Goal: Complete application form: Complete application form

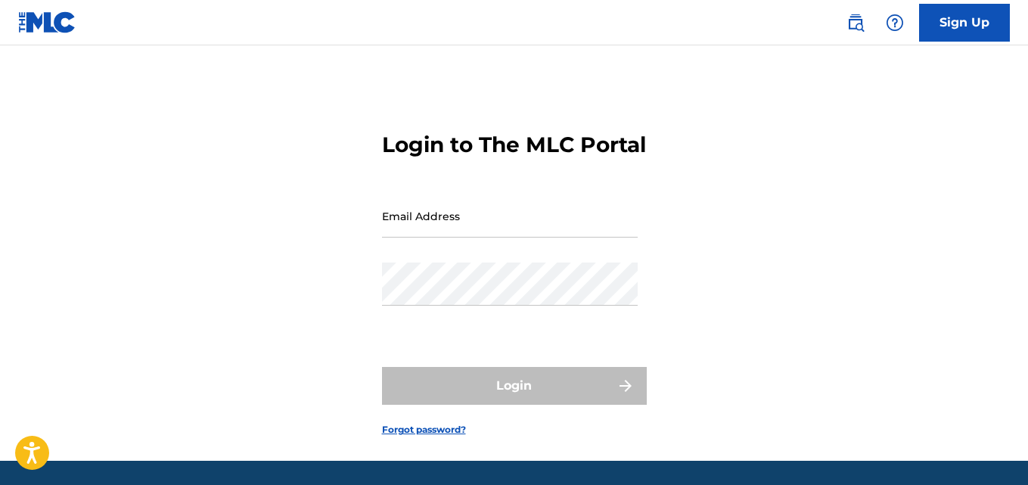
click at [468, 238] on input "Email Address" at bounding box center [510, 215] width 256 height 43
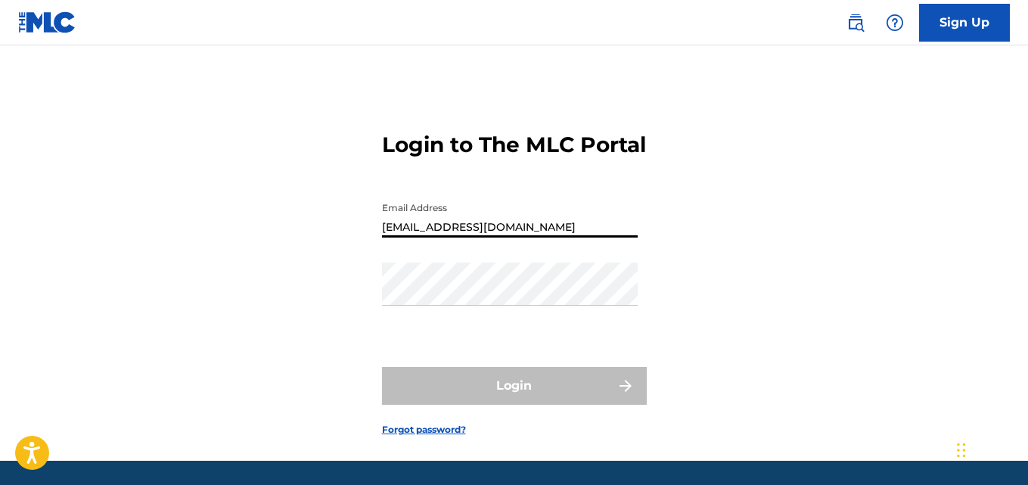
type input "[EMAIL_ADDRESS][DOMAIN_NAME]"
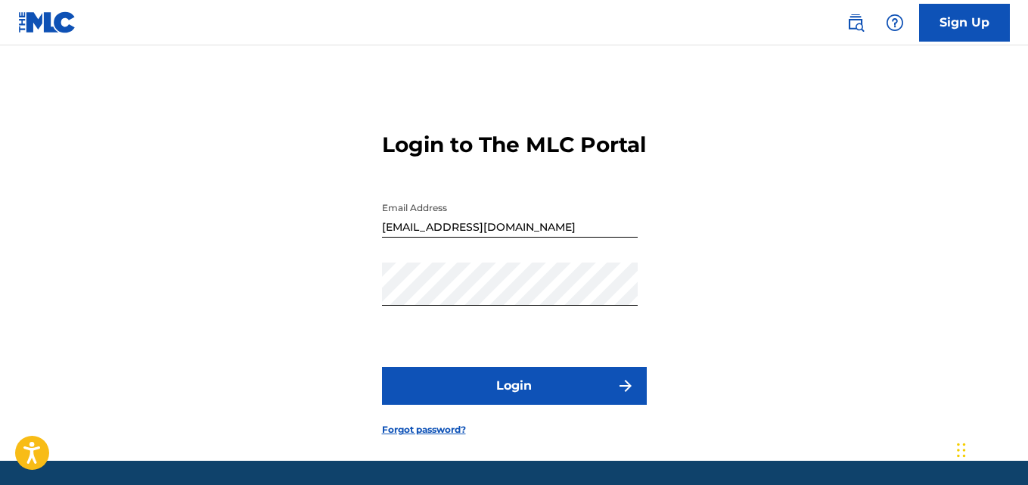
click at [482, 405] on button "Login" at bounding box center [514, 386] width 265 height 38
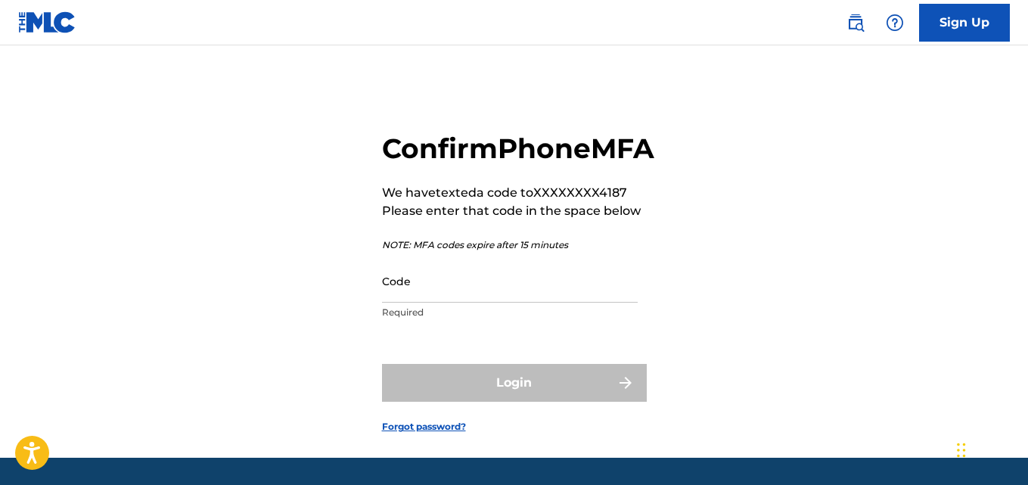
click at [465, 319] on p "Required" at bounding box center [510, 313] width 256 height 14
click at [411, 319] on p "Required" at bounding box center [510, 313] width 256 height 14
click at [438, 303] on input "Code" at bounding box center [510, 281] width 256 height 43
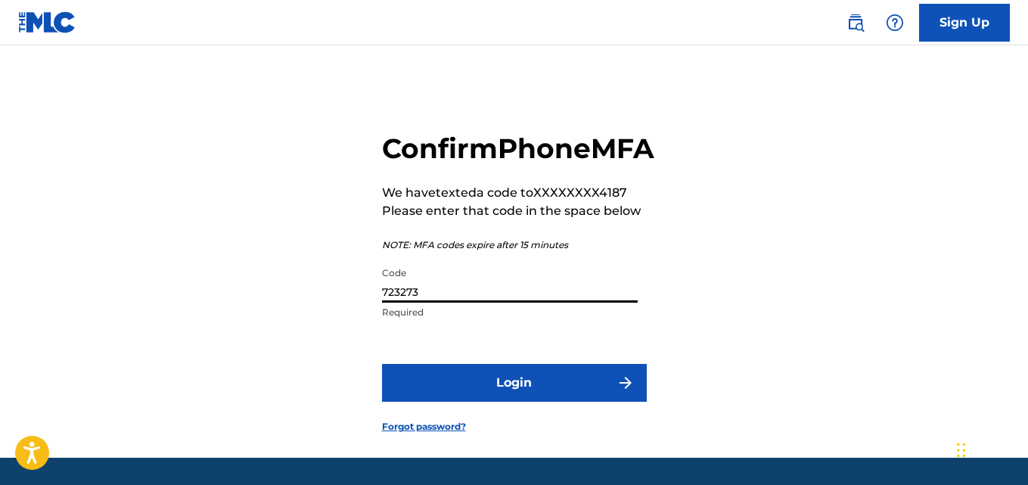
type input "723273"
click at [382, 364] on button "Login" at bounding box center [514, 383] width 265 height 38
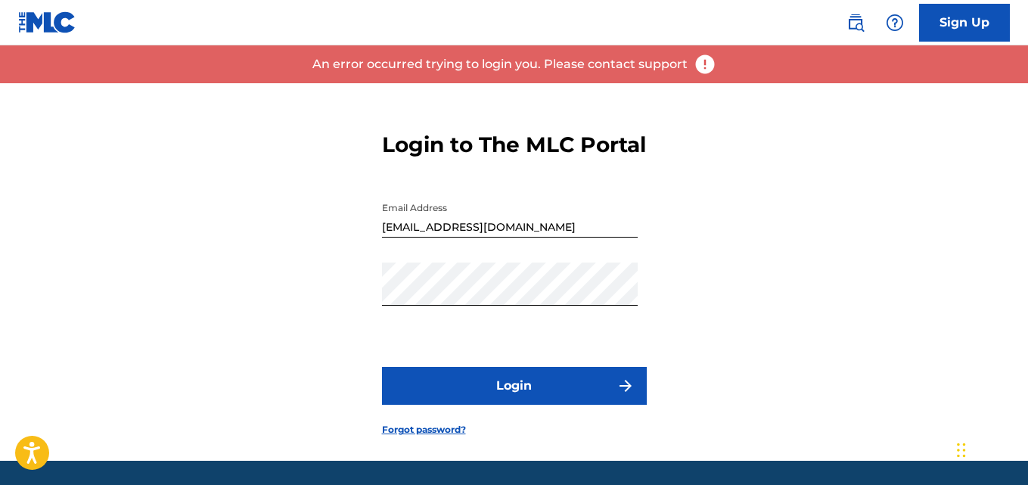
click at [512, 405] on button "Login" at bounding box center [514, 386] width 265 height 38
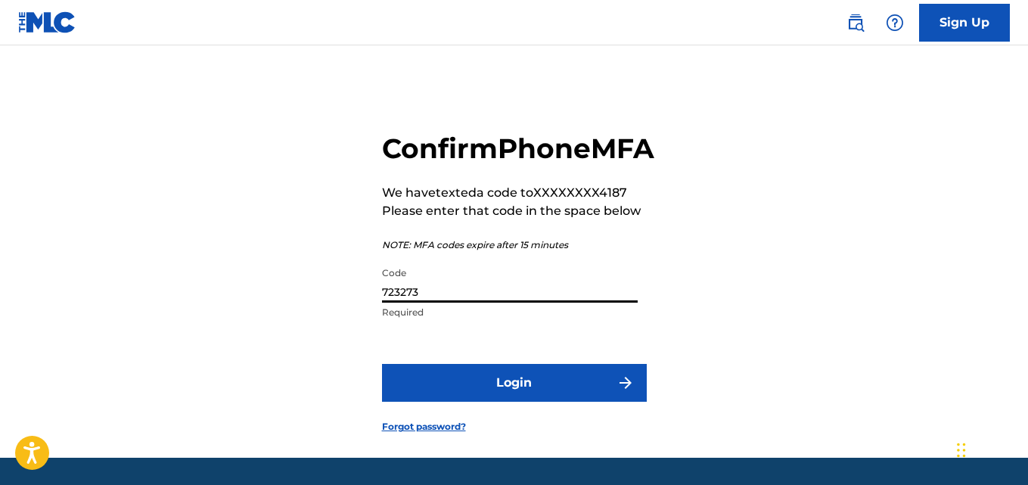
click at [437, 303] on input "723273" at bounding box center [510, 281] width 256 height 43
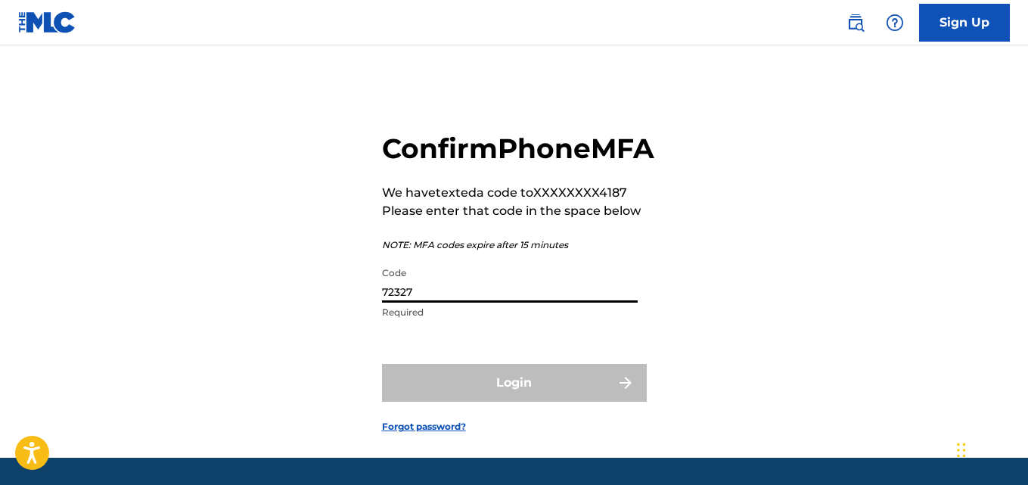
type input "723273"
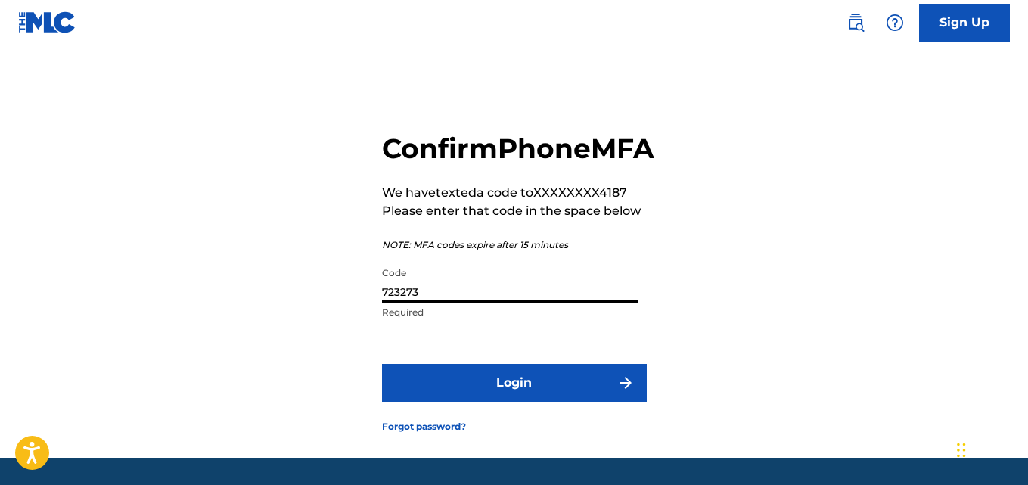
click at [493, 402] on button "Login" at bounding box center [514, 383] width 265 height 38
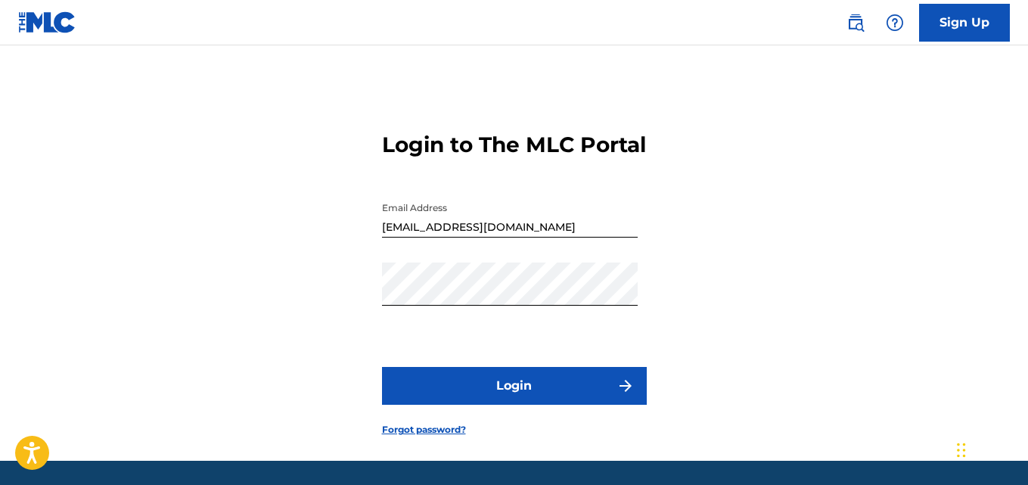
click at [487, 404] on button "Login" at bounding box center [514, 386] width 265 height 38
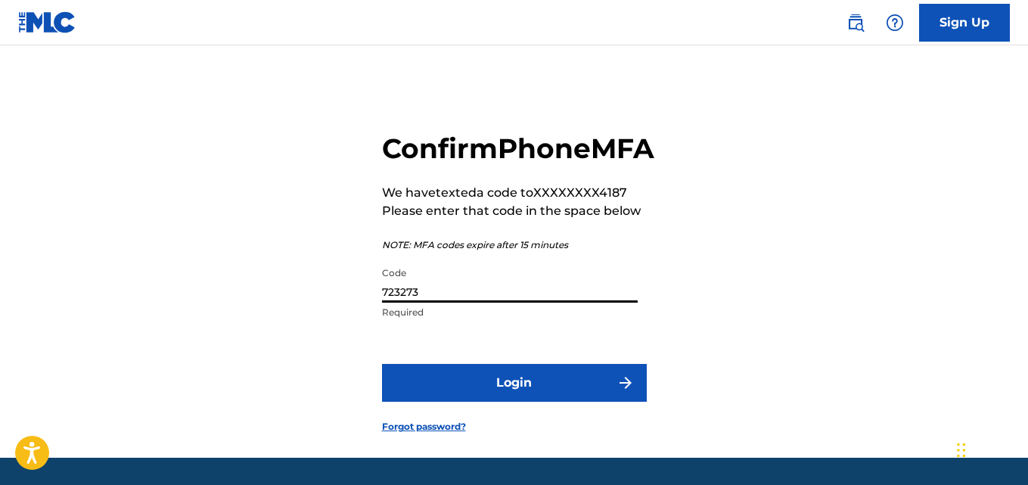
drag, startPoint x: 442, startPoint y: 325, endPoint x: 367, endPoint y: 335, distance: 75.6
click at [367, 335] on div "Confirm Phone MFA We have texted a code to XXXXXXXX4187 Please enter that code …" at bounding box center [514, 270] width 1028 height 375
type input "347951"
click at [382, 364] on button "Login" at bounding box center [514, 383] width 265 height 38
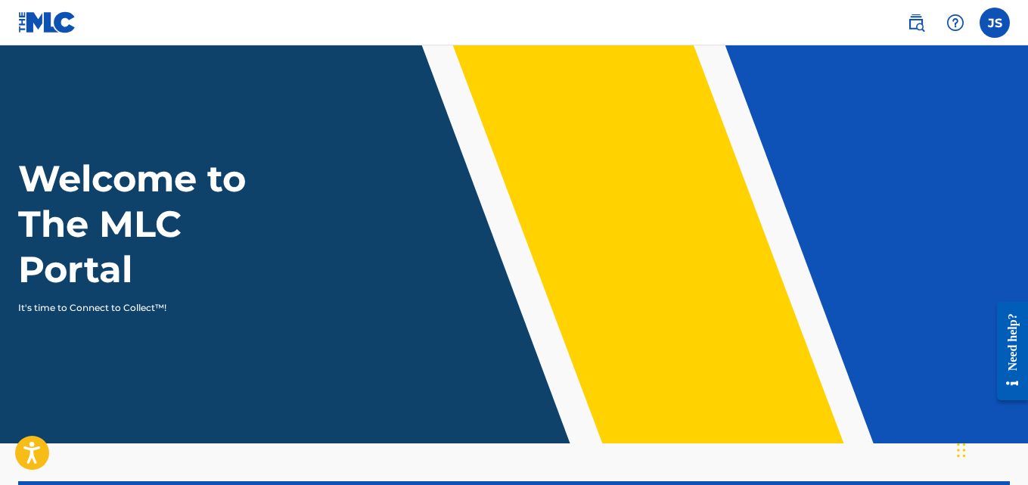
scroll to position [382, 0]
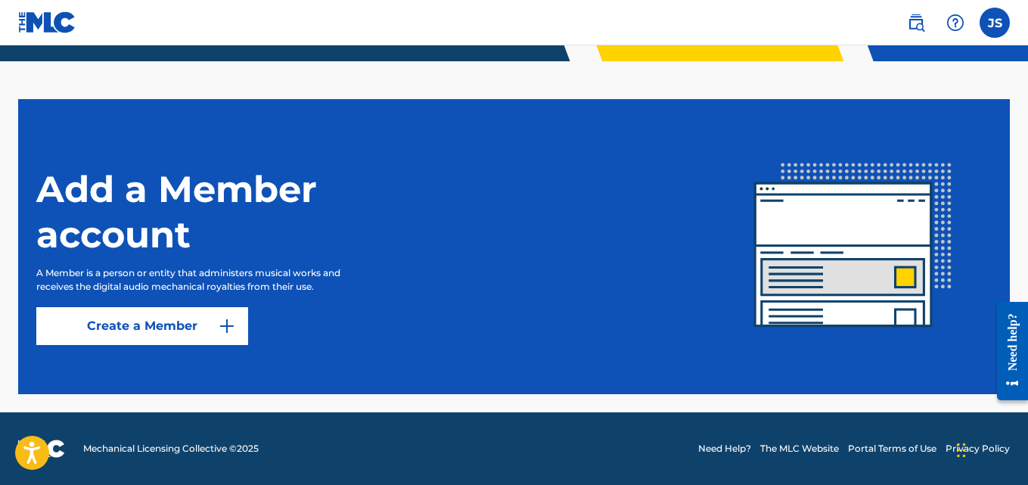
click at [227, 317] on img at bounding box center [227, 326] width 18 height 18
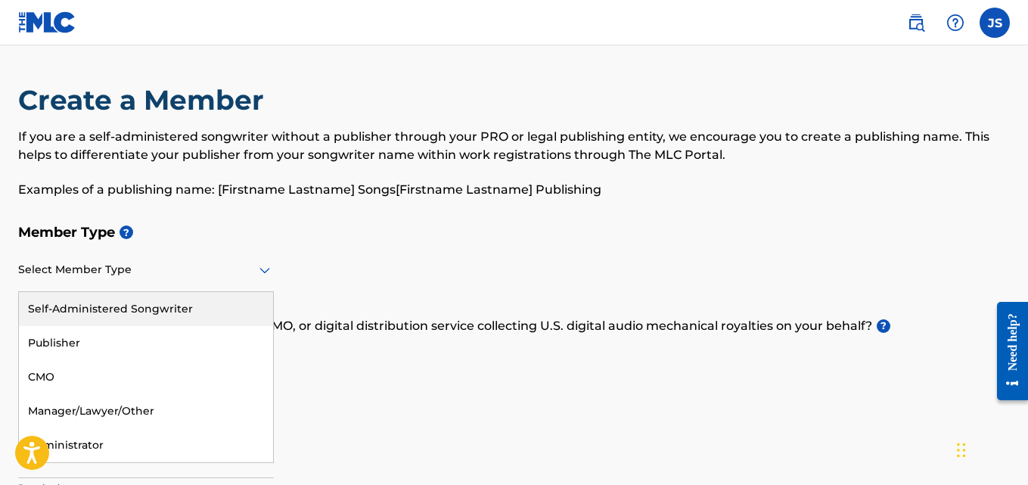
click at [146, 278] on div at bounding box center [146, 269] width 256 height 19
click at [213, 303] on div "Self-Administered Songwriter" at bounding box center [146, 309] width 254 height 34
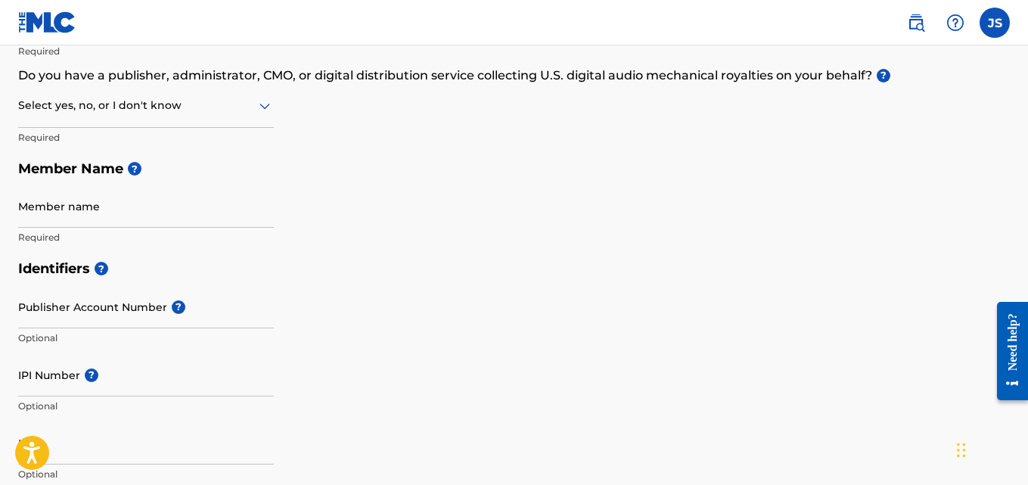
scroll to position [175, 0]
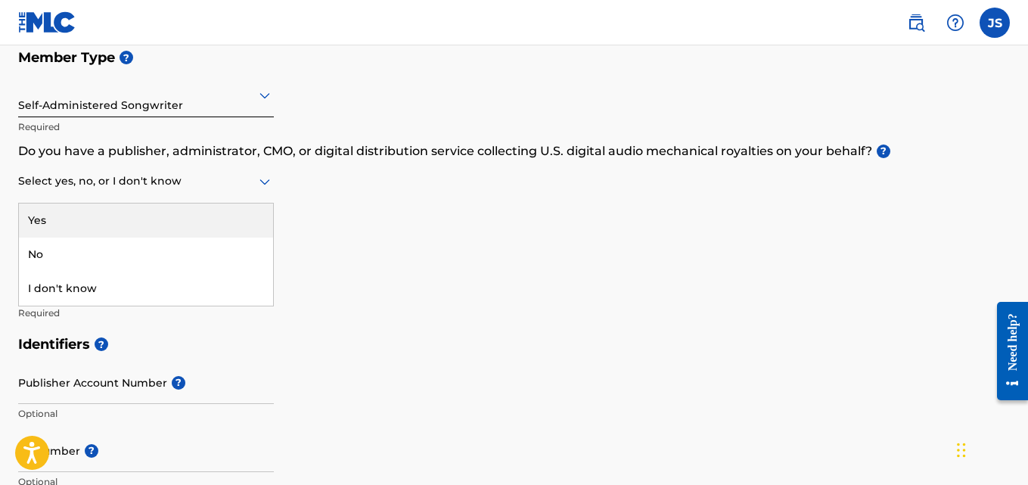
click at [212, 187] on div at bounding box center [146, 181] width 256 height 19
click at [57, 161] on div "Select yes, no, or I don't know" at bounding box center [146, 181] width 256 height 43
click at [248, 180] on div at bounding box center [146, 181] width 256 height 19
click at [128, 210] on div "Yes" at bounding box center [146, 221] width 254 height 34
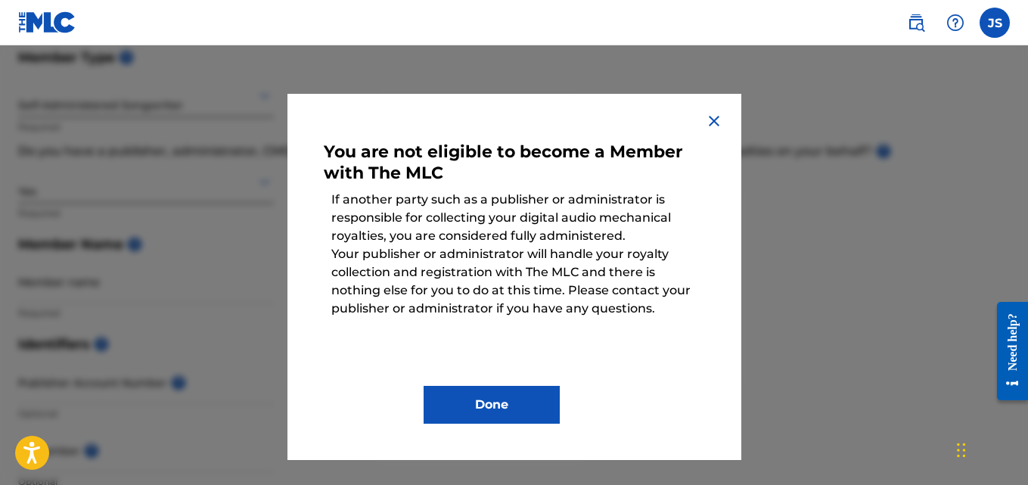
click at [492, 394] on button "Done" at bounding box center [492, 405] width 136 height 38
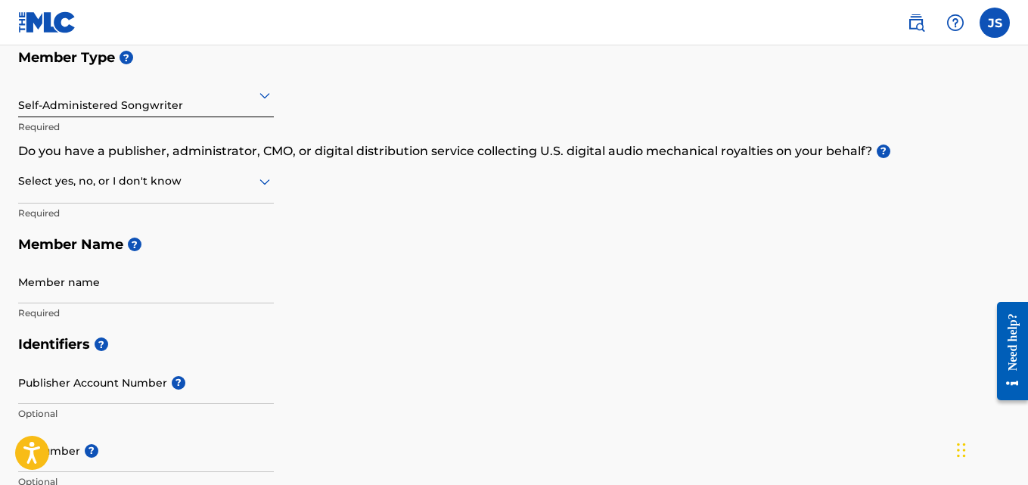
click at [96, 213] on p "Required" at bounding box center [146, 214] width 256 height 14
click at [76, 212] on p "Required" at bounding box center [146, 214] width 256 height 14
click at [92, 291] on input "Member name" at bounding box center [146, 281] width 256 height 43
type input "[PERSON_NAME]"
type input "[STREET_ADDRESS]"
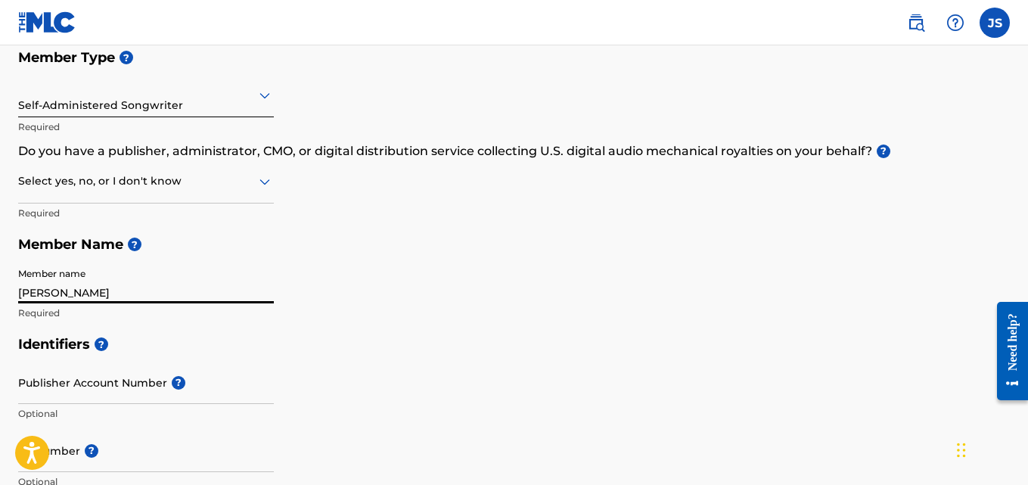
type input "187"
click at [140, 381] on input "Publisher Account Number ?" at bounding box center [146, 382] width 256 height 43
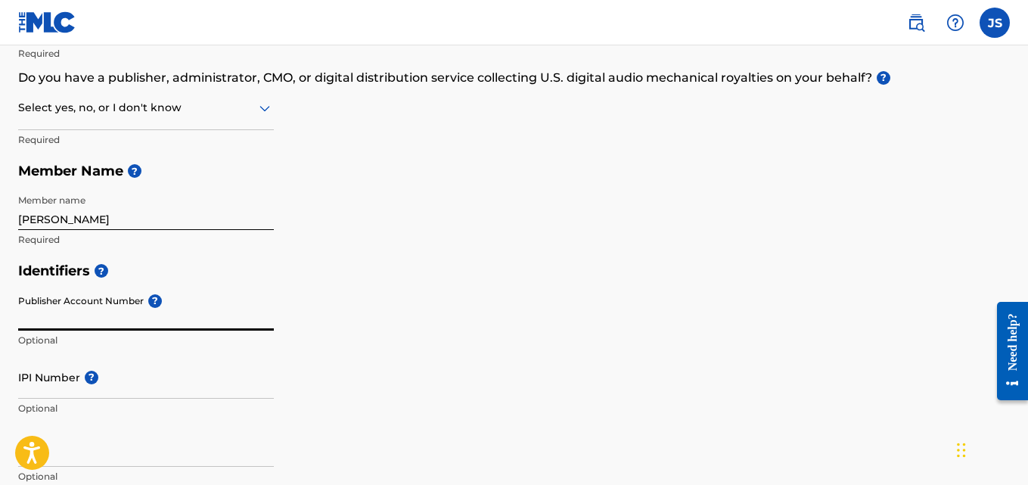
scroll to position [191, 0]
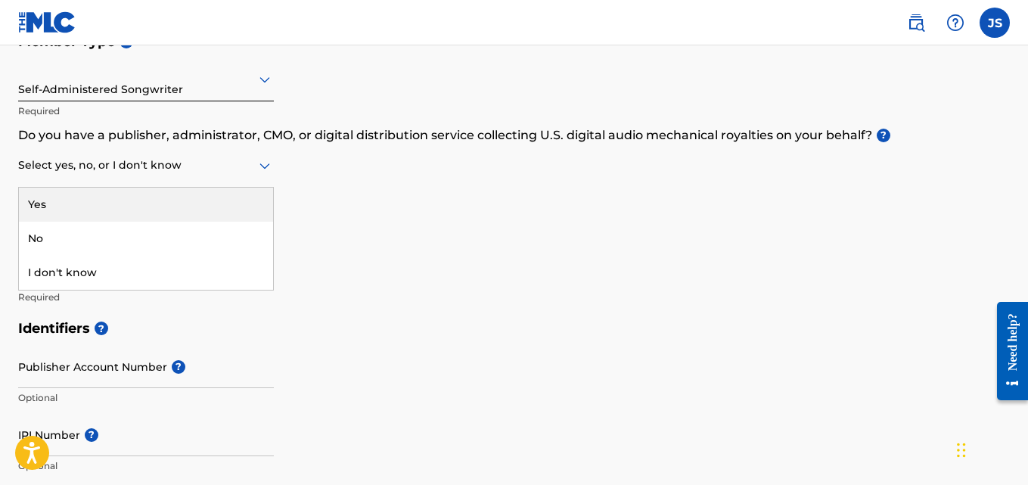
click at [257, 160] on icon at bounding box center [265, 166] width 18 height 18
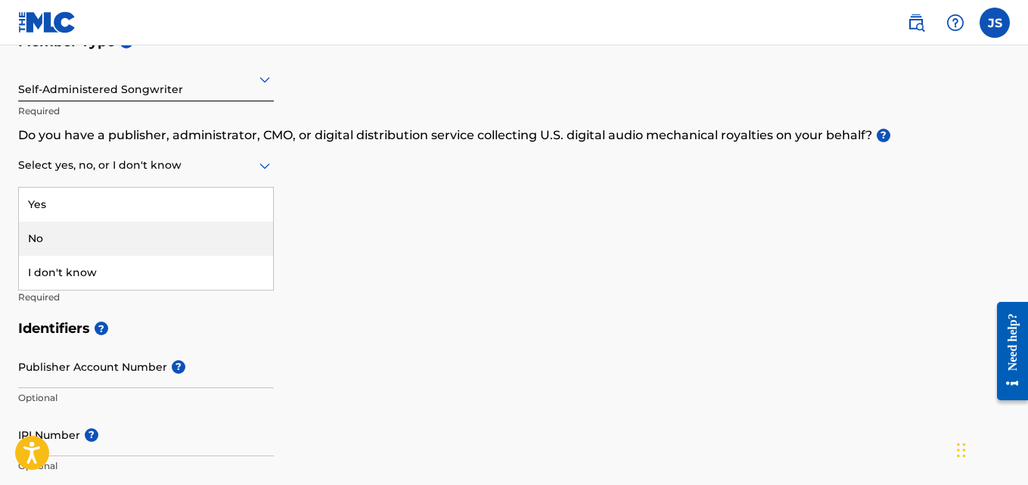
click at [88, 233] on div "No" at bounding box center [146, 239] width 254 height 34
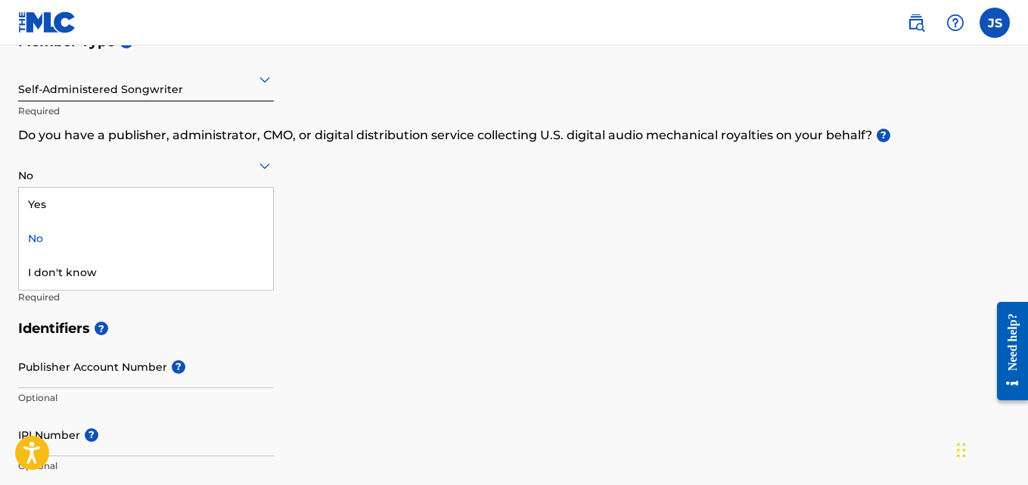
click at [267, 160] on icon at bounding box center [265, 166] width 18 height 18
click at [137, 209] on div "Yes" at bounding box center [146, 205] width 254 height 34
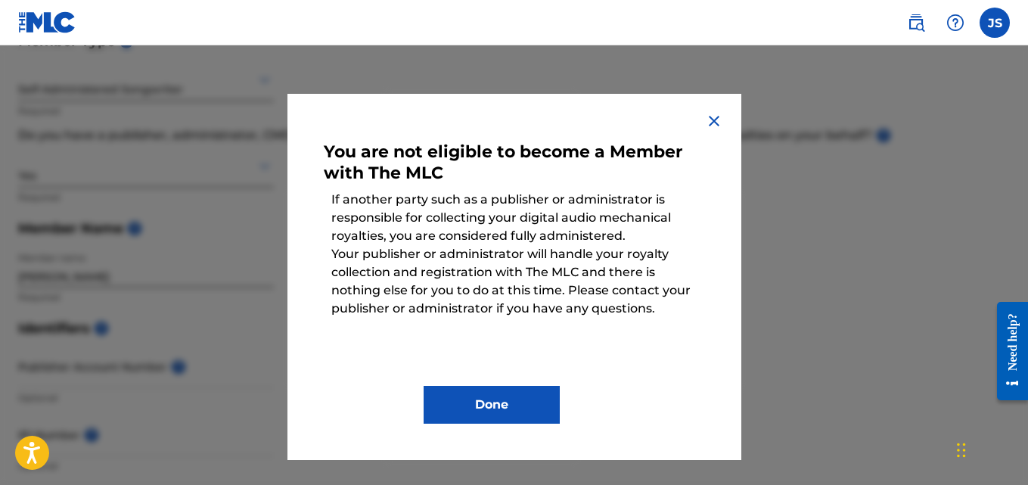
click at [478, 400] on button "Done" at bounding box center [492, 405] width 136 height 38
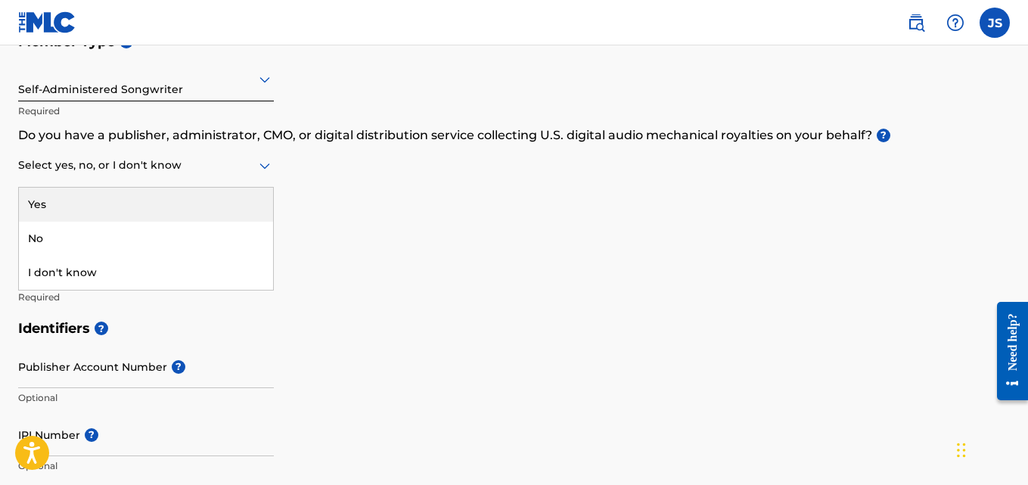
click at [258, 176] on div "Select yes, no, or I don't know" at bounding box center [146, 166] width 256 height 43
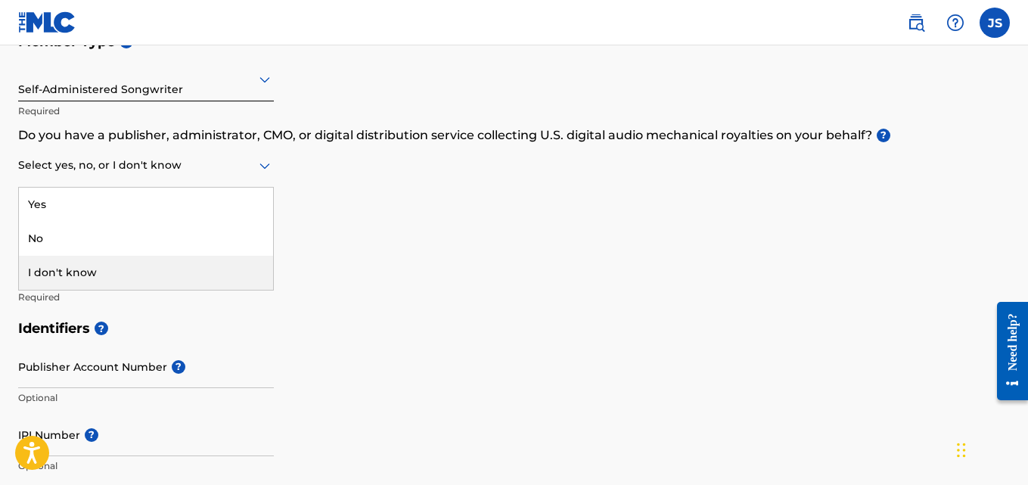
click at [98, 277] on div "I don't know" at bounding box center [146, 273] width 254 height 34
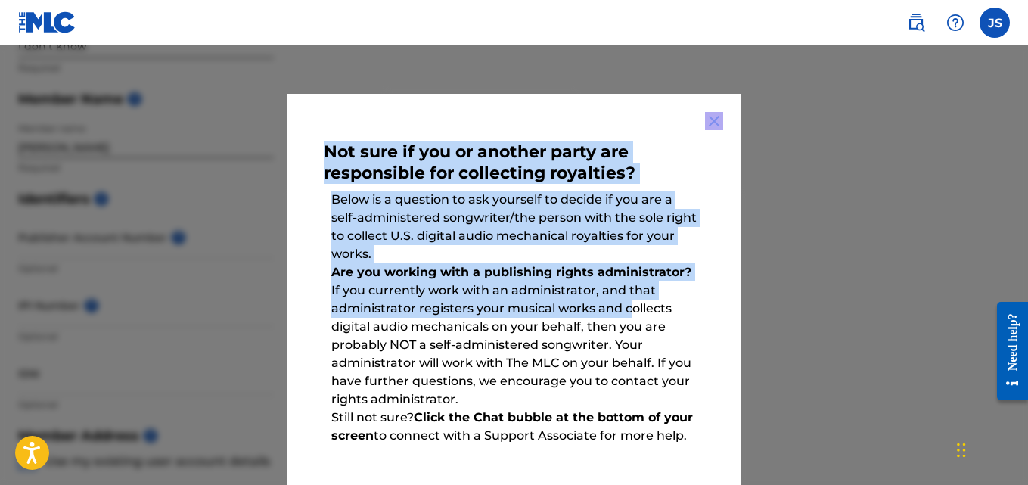
scroll to position [102, 0]
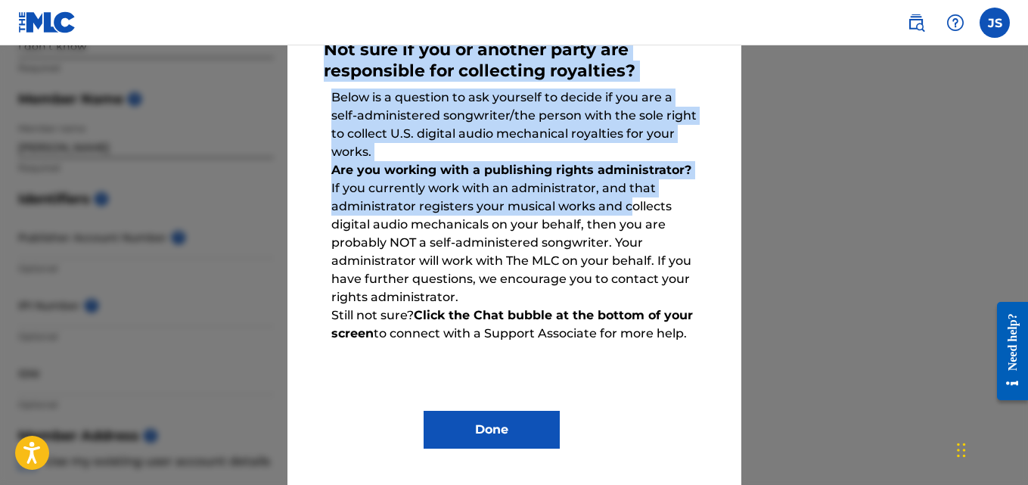
drag, startPoint x: 623, startPoint y: 304, endPoint x: 596, endPoint y: 515, distance: 212.0
click at [492, 434] on button "Done" at bounding box center [492, 430] width 136 height 38
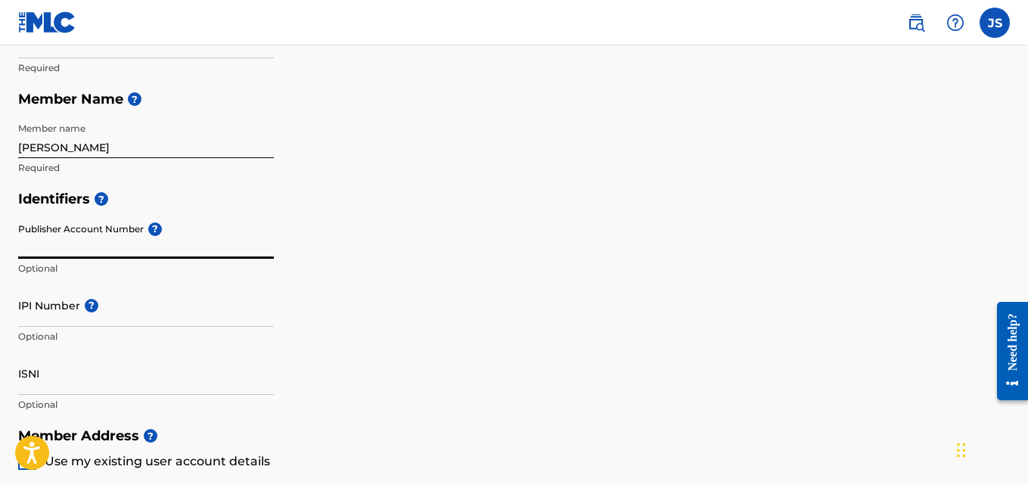
click at [55, 232] on input "Publisher Account Number ?" at bounding box center [146, 237] width 256 height 43
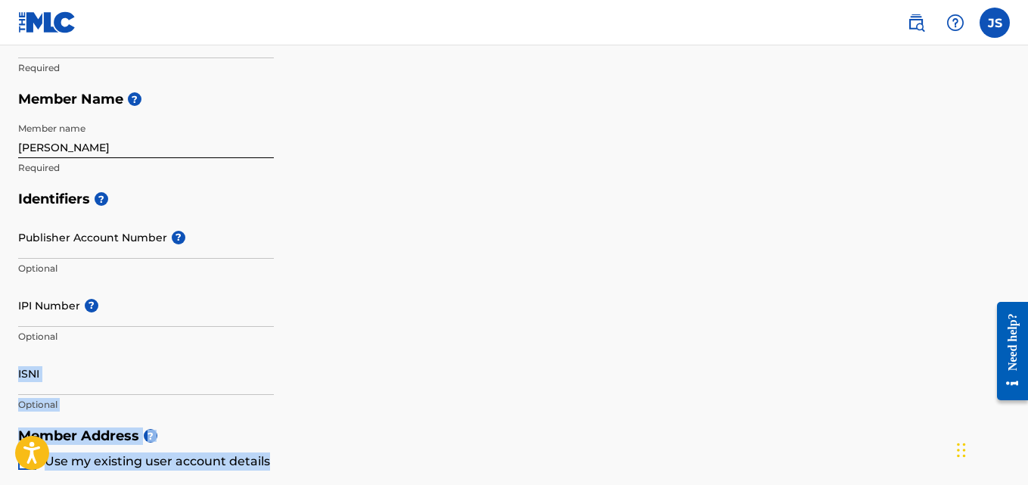
drag, startPoint x: 521, startPoint y: 459, endPoint x: 354, endPoint y: 229, distance: 285.0
click at [354, 229] on div "Member Type ? Self-Administered Songwriter Required Do you have a publisher, ad…" at bounding box center [514, 433] width 992 height 1075
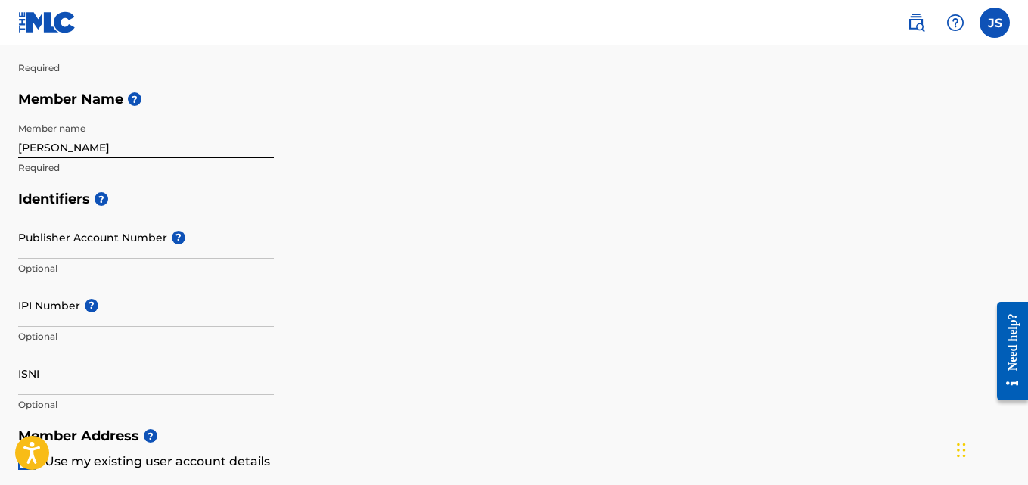
click at [377, 194] on h5 "Identifiers ?" at bounding box center [514, 199] width 992 height 33
